Goal: Navigation & Orientation: Find specific page/section

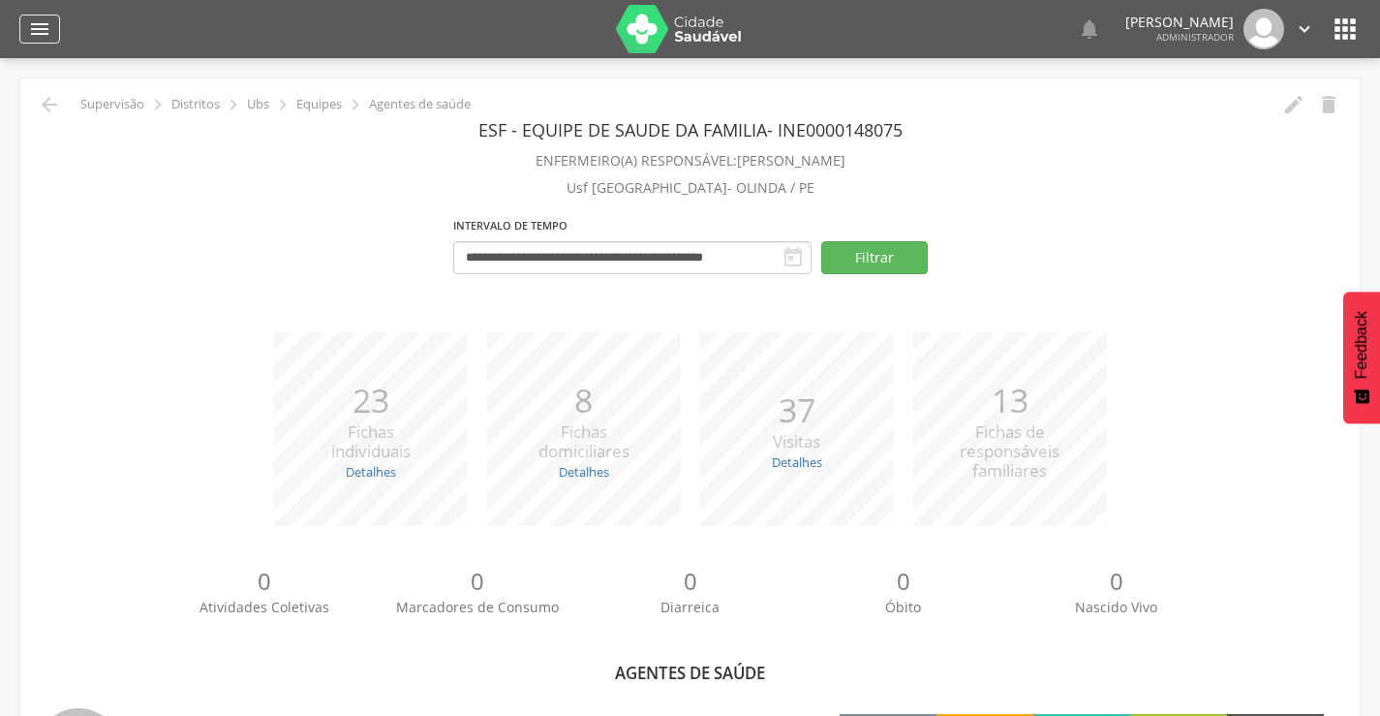
click at [39, 31] on icon "" at bounding box center [39, 28] width 23 height 23
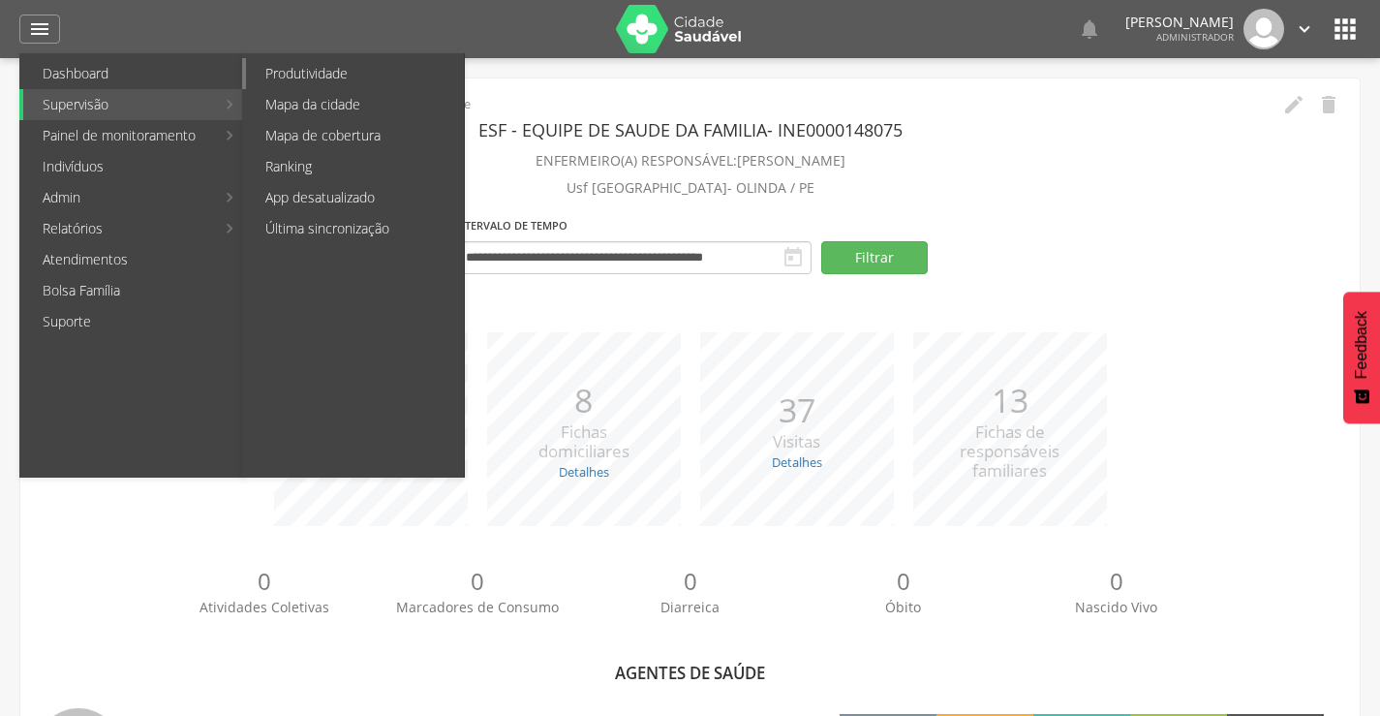
click at [311, 65] on link "Produtividade" at bounding box center [355, 73] width 218 height 31
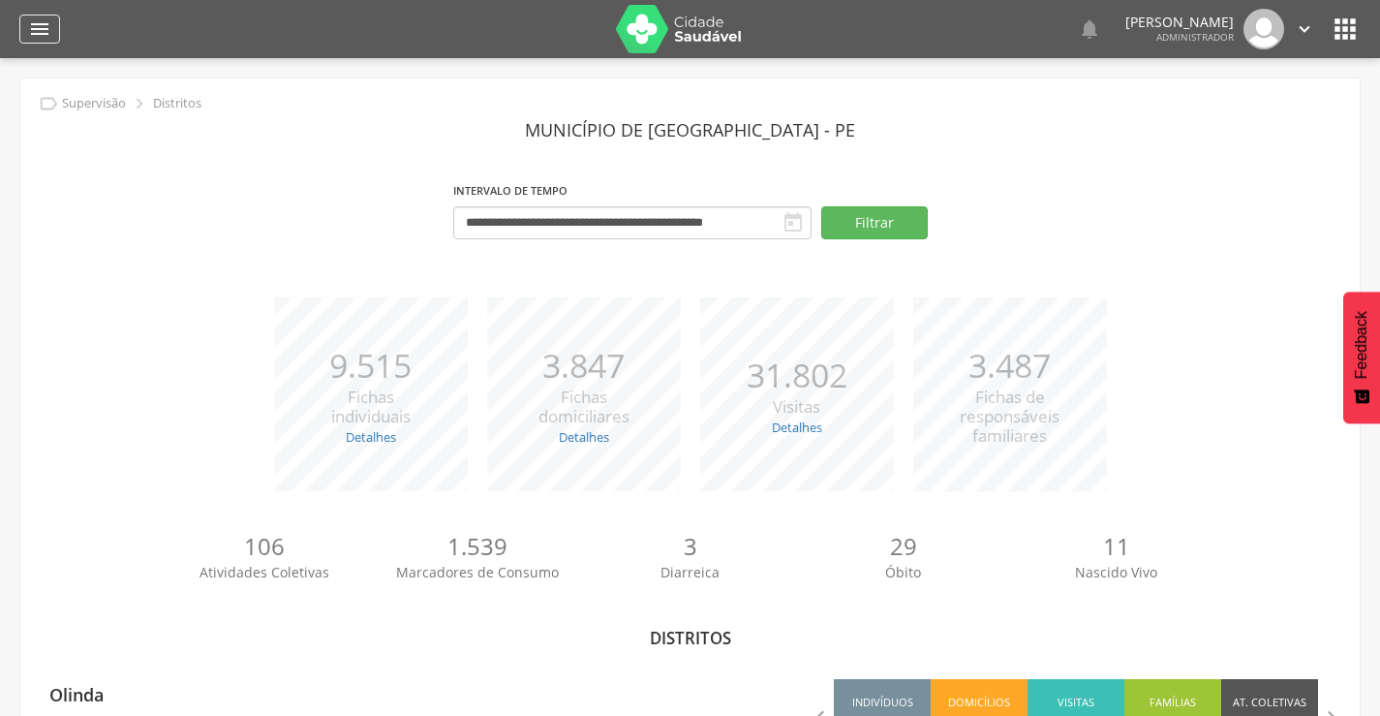
click at [41, 27] on icon "" at bounding box center [39, 28] width 23 height 23
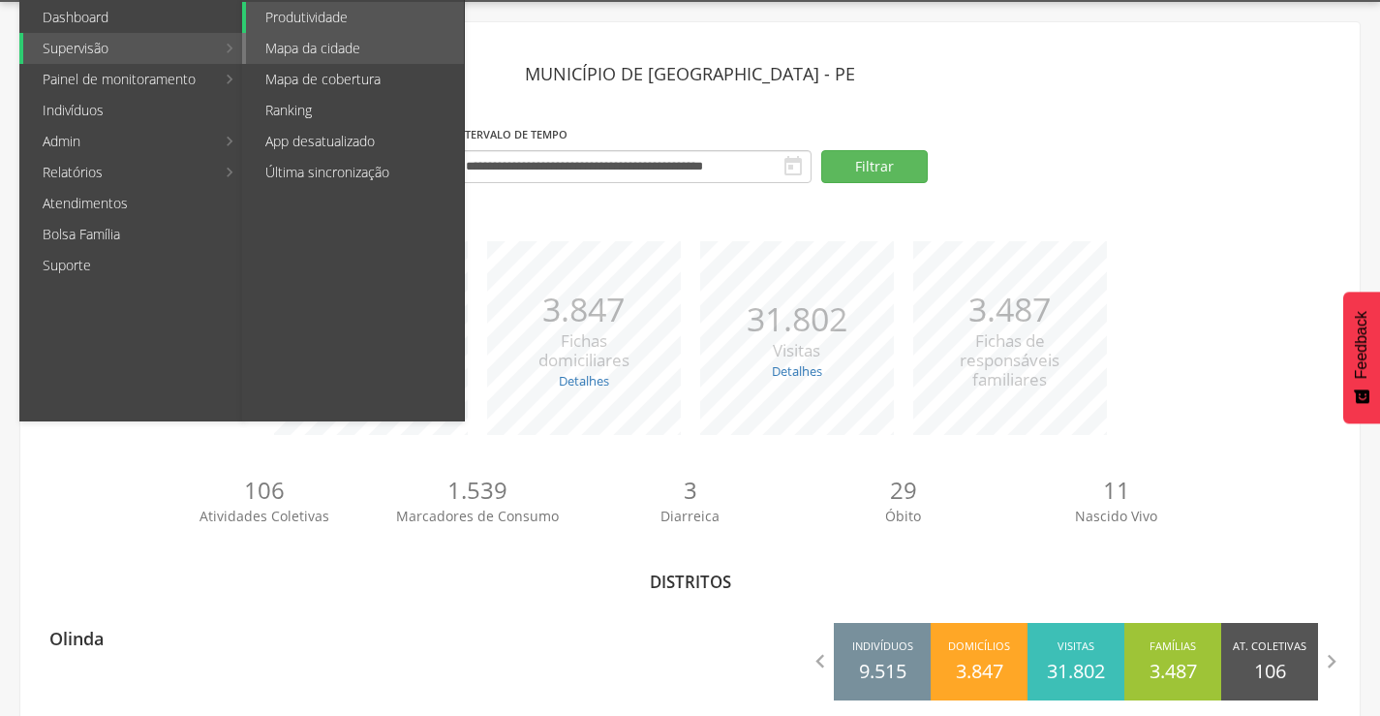
scroll to position [85, 0]
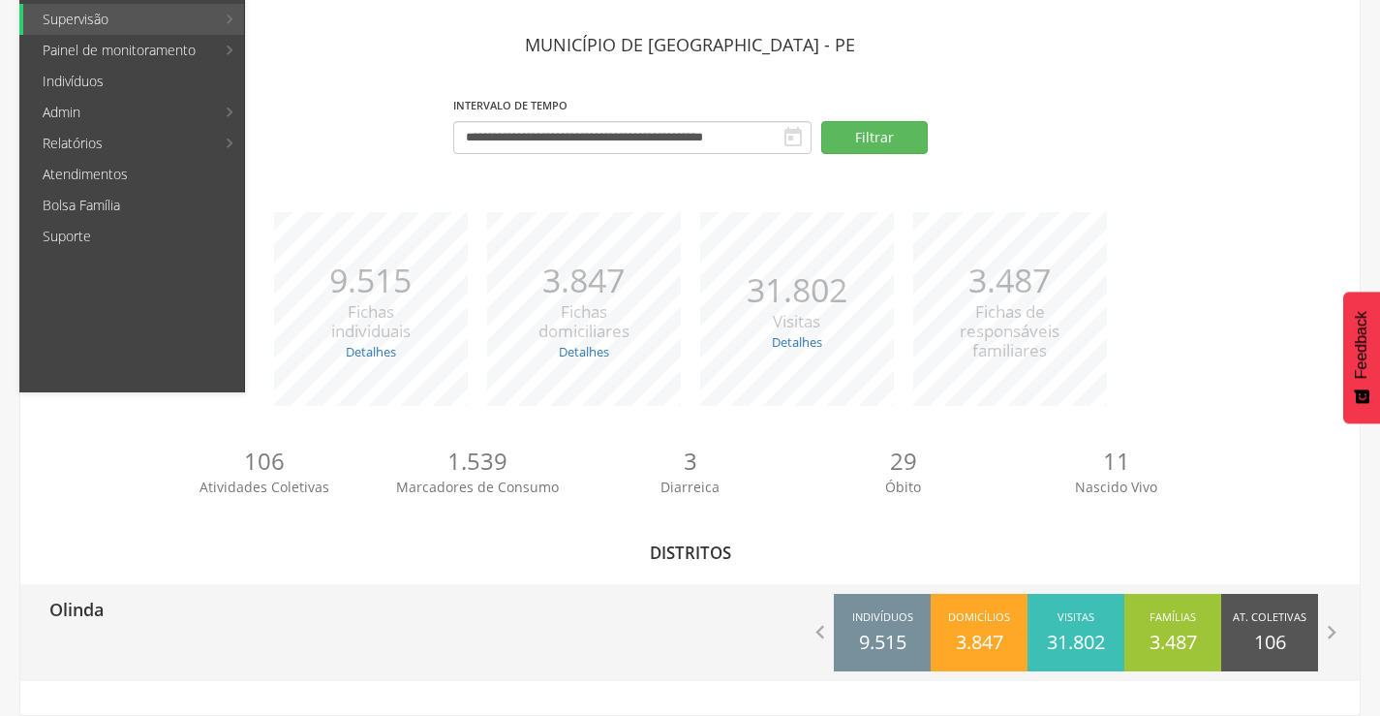
click at [79, 607] on p "Olinda" at bounding box center [76, 603] width 54 height 39
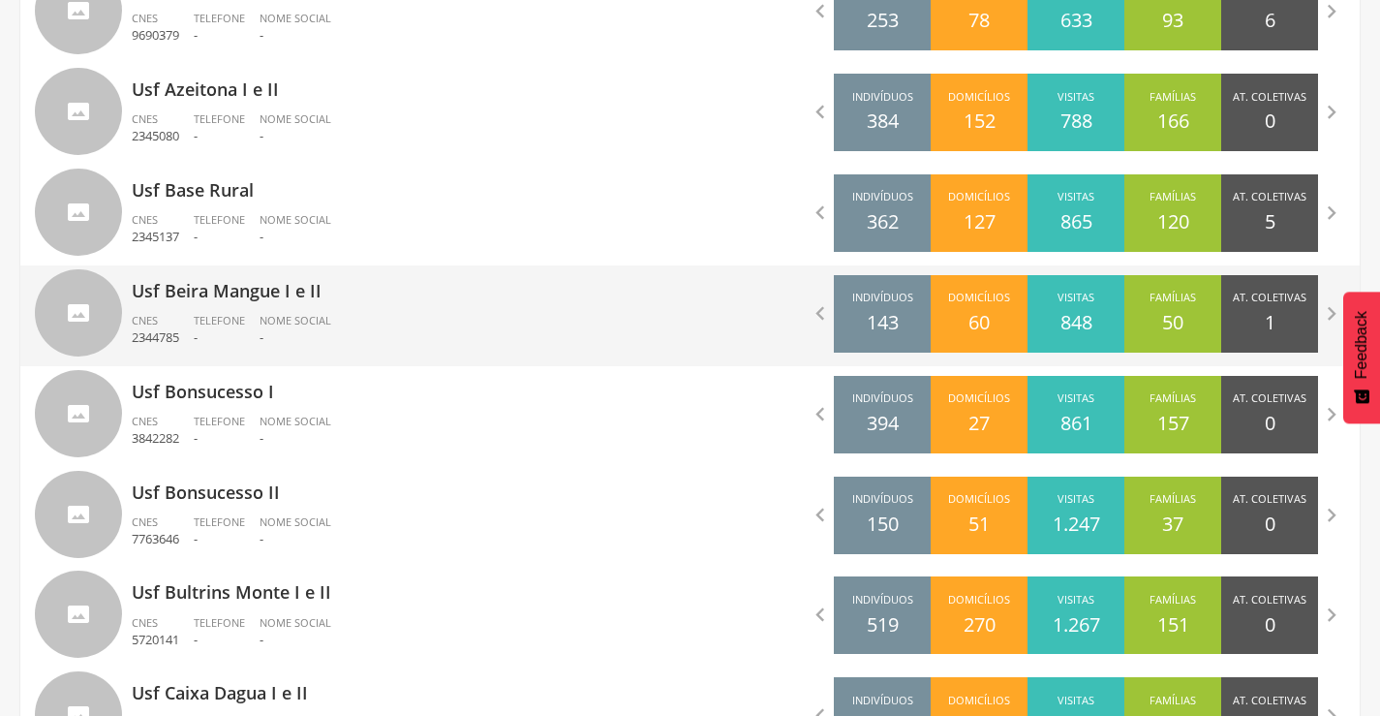
scroll to position [1095, 0]
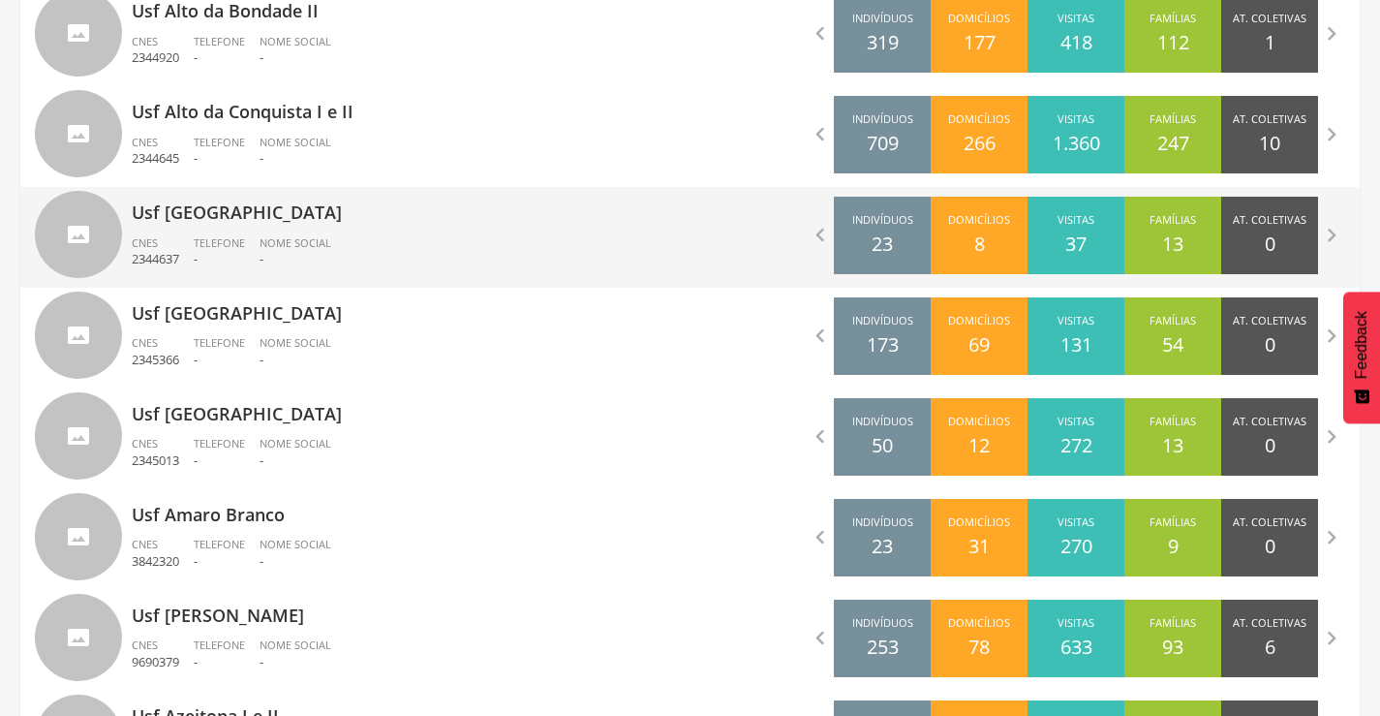
click at [213, 218] on p "Usf [GEOGRAPHIC_DATA]" at bounding box center [404, 206] width 544 height 39
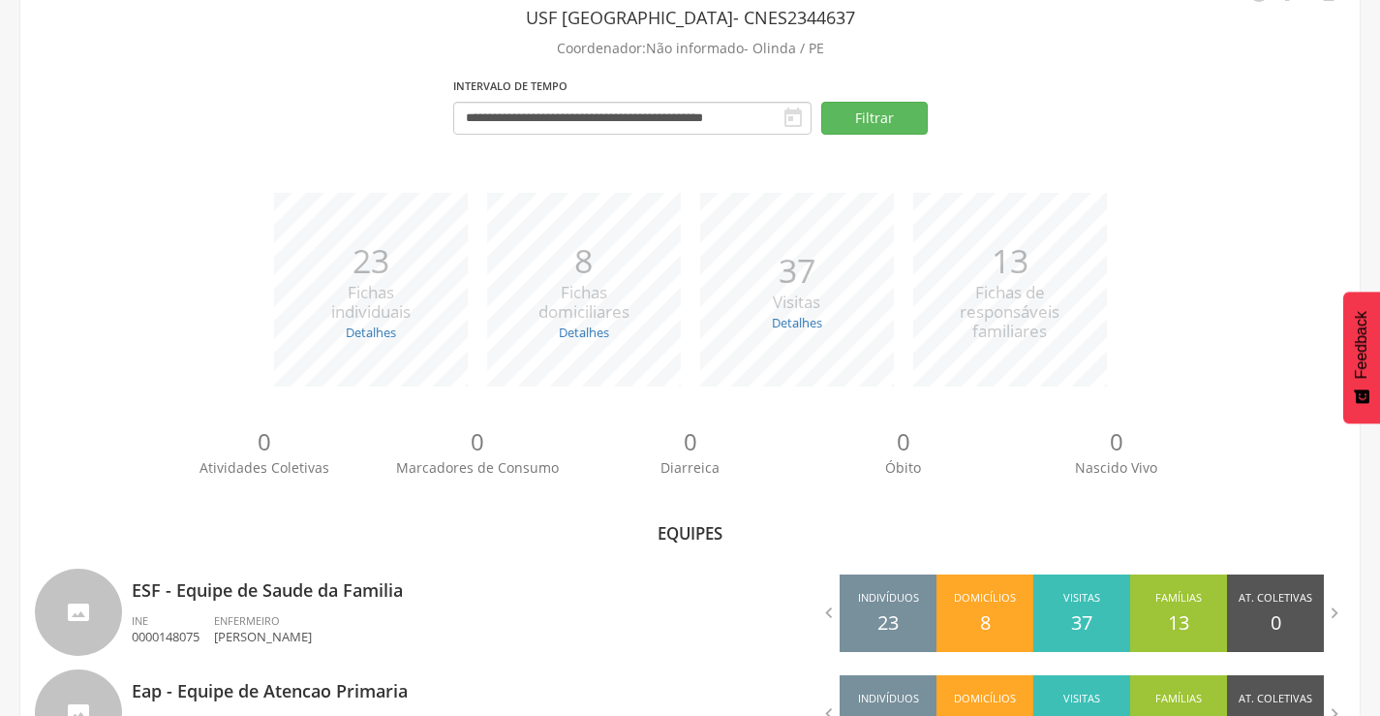
scroll to position [198, 0]
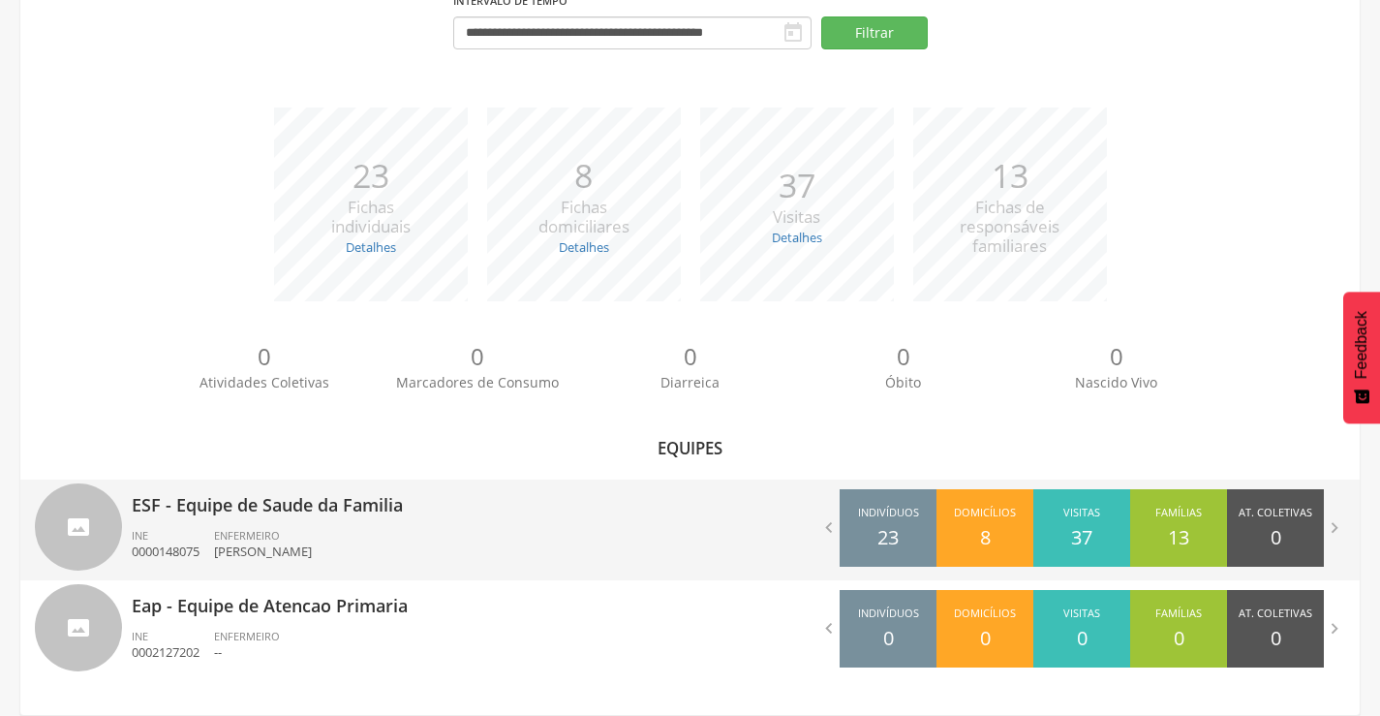
click at [260, 506] on p "ESF - Equipe de Saude da Familia" at bounding box center [404, 499] width 544 height 39
